Goal: Download file/media

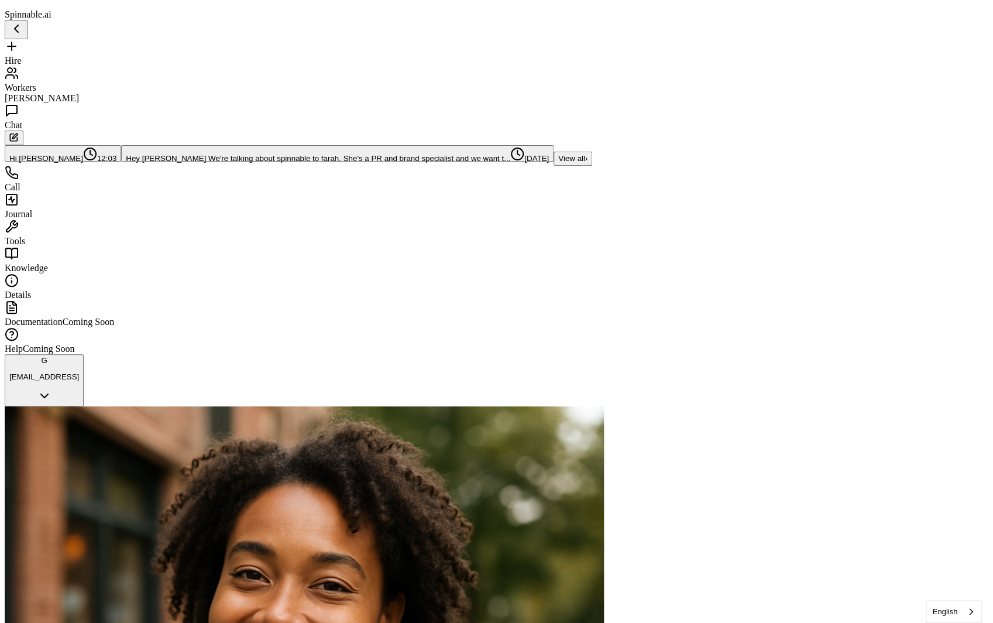
scroll to position [783, 0]
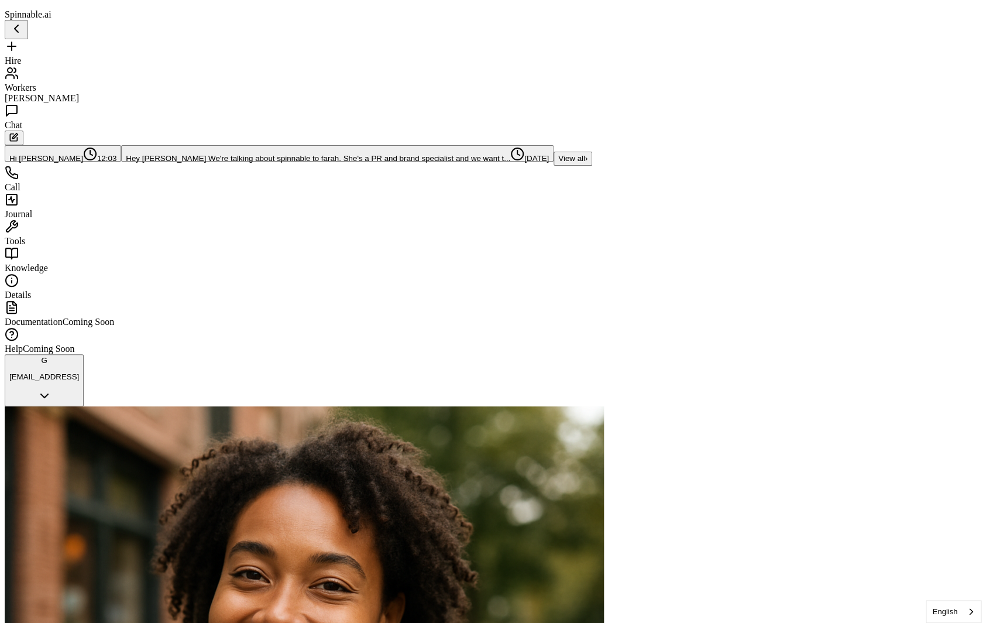
scroll to position [978, 0]
drag, startPoint x: 722, startPoint y: 239, endPoint x: 791, endPoint y: 269, distance: 75.8
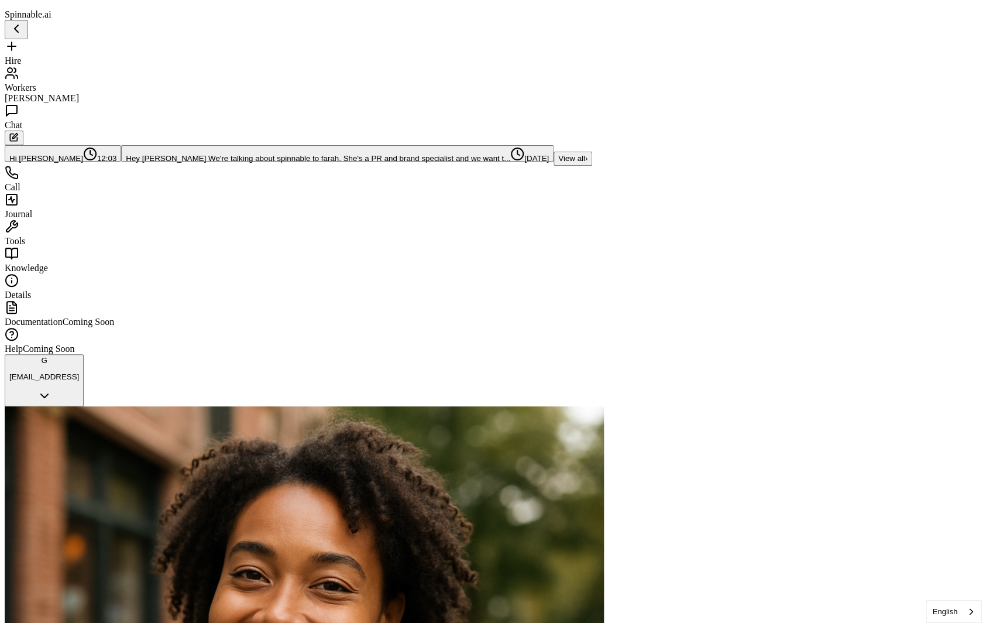
drag, startPoint x: 653, startPoint y: 297, endPoint x: 541, endPoint y: 203, distance: 146.2
copy li "[URL][DOMAIN_NAME]"
